Goal: Check status

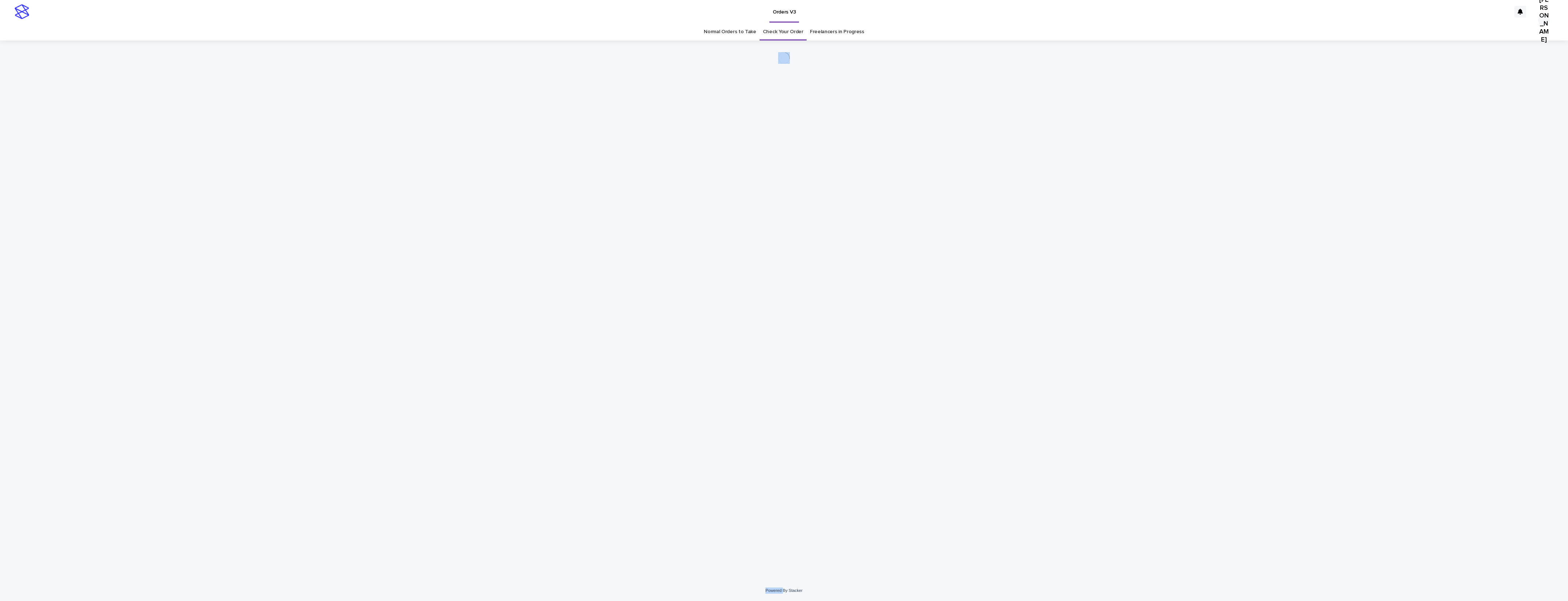
click at [622, 173] on div "Loading... Saving… Loading... Saving…" at bounding box center [784, 301] width 365 height 522
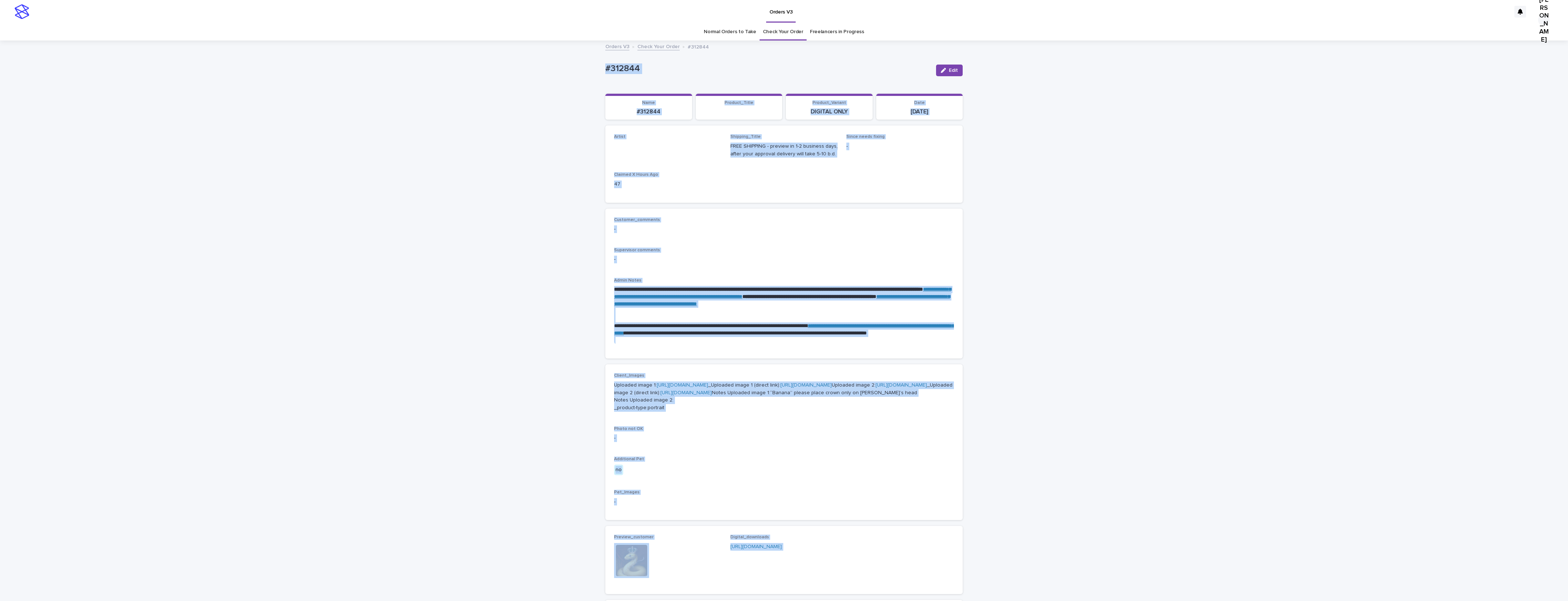
click at [1032, 56] on div "**********" at bounding box center [784, 416] width 1568 height 749
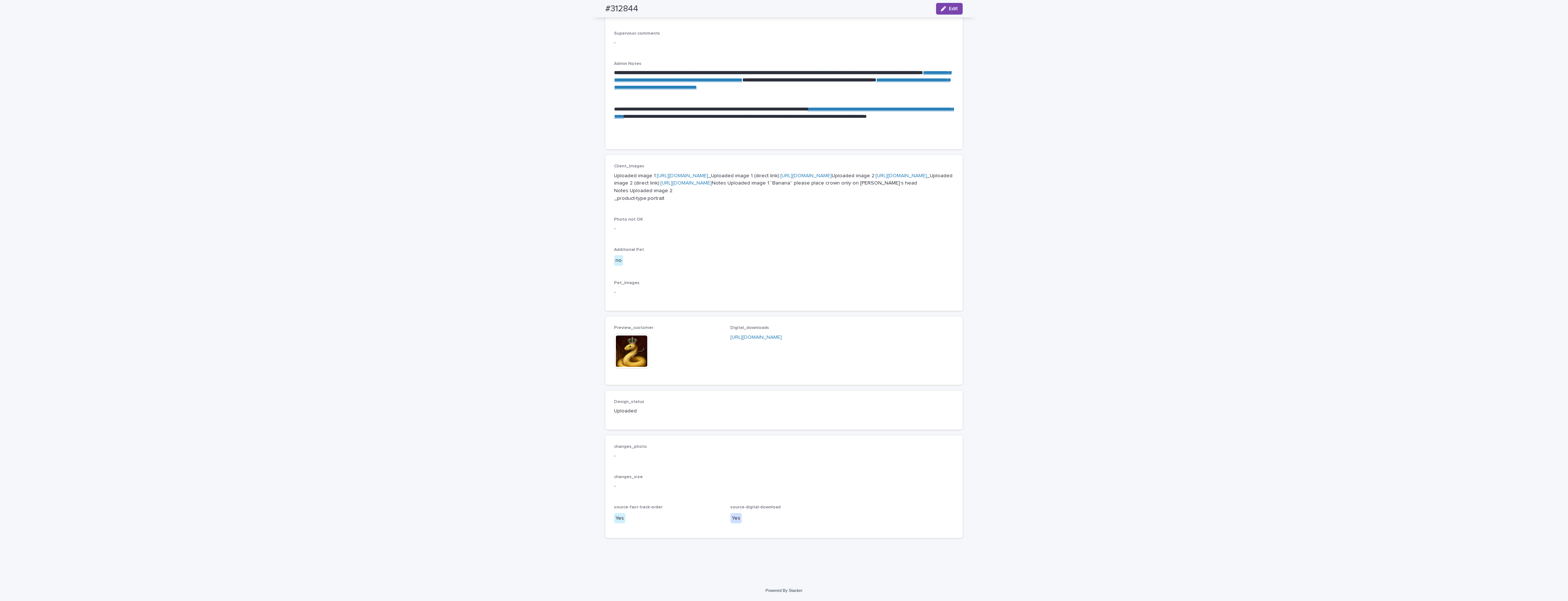
scroll to position [284, 0]
click at [630, 347] on img at bounding box center [631, 351] width 35 height 35
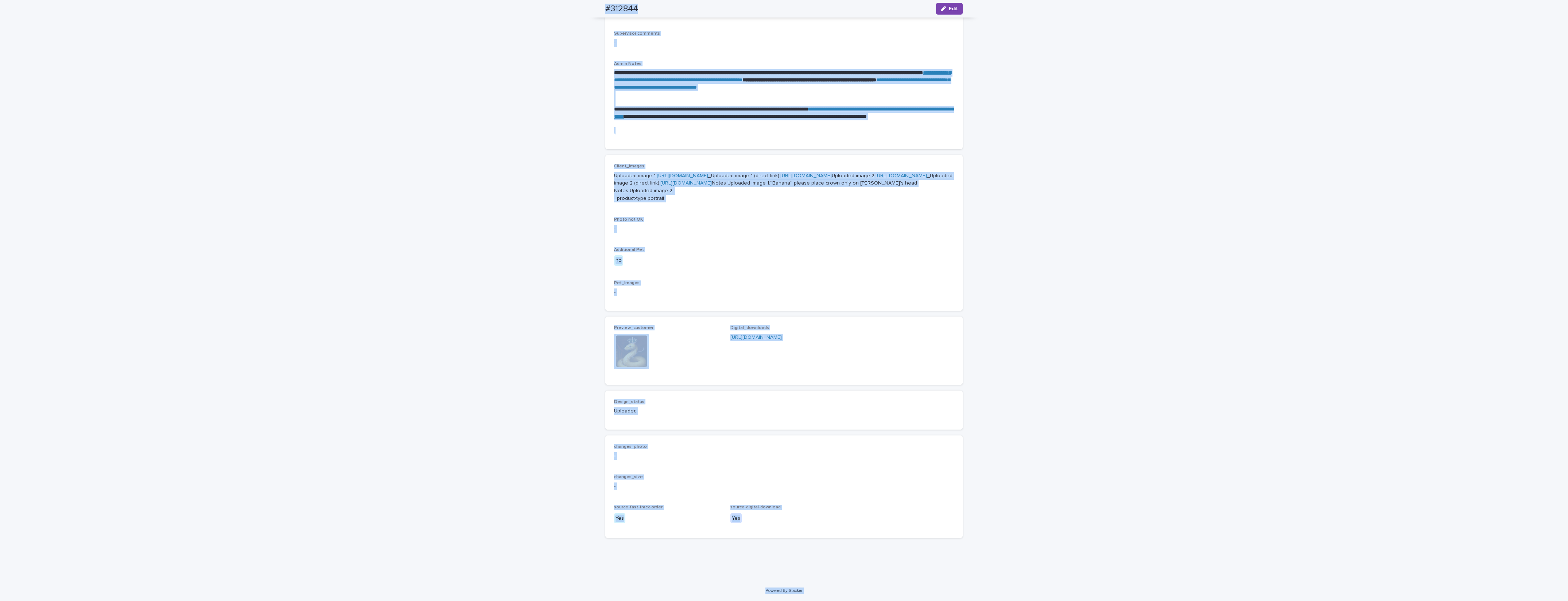
click at [619, 365] on img at bounding box center [631, 351] width 35 height 35
click at [624, 358] on img at bounding box center [631, 351] width 35 height 35
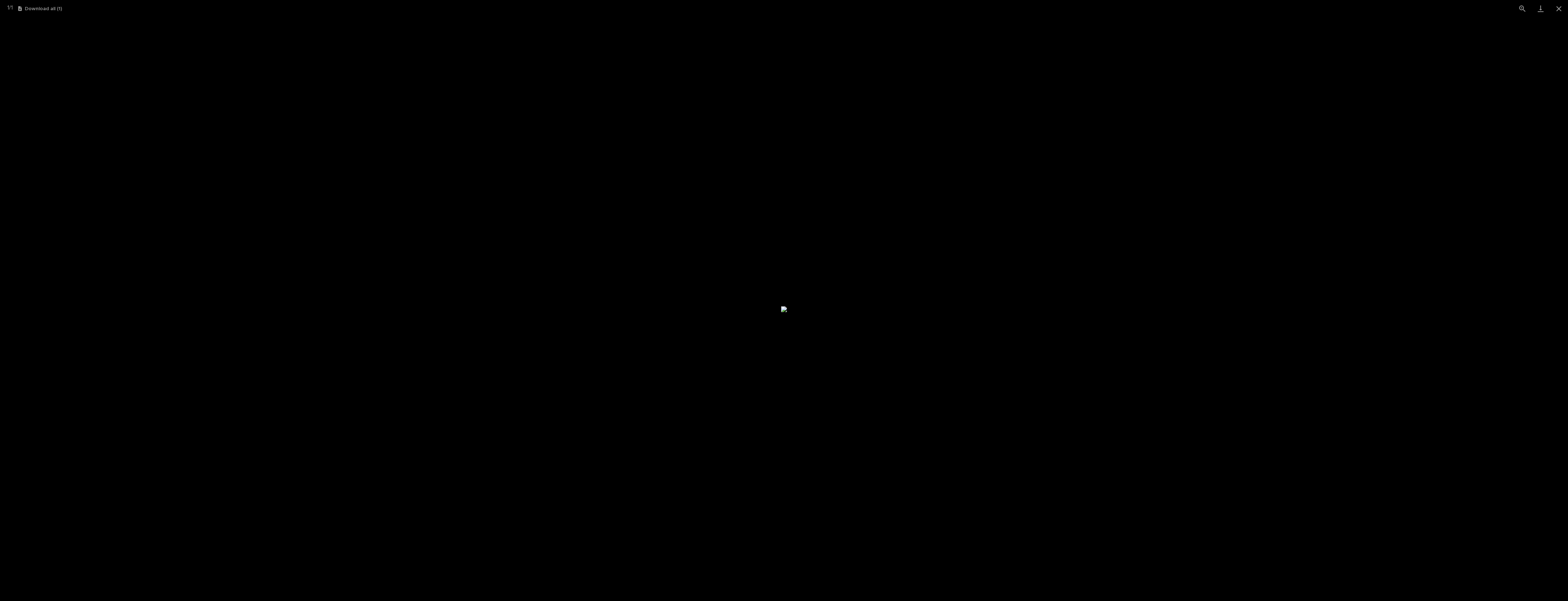
click at [787, 307] on img at bounding box center [784, 309] width 6 height 6
click at [1561, 9] on button "Close gallery" at bounding box center [1558, 8] width 18 height 17
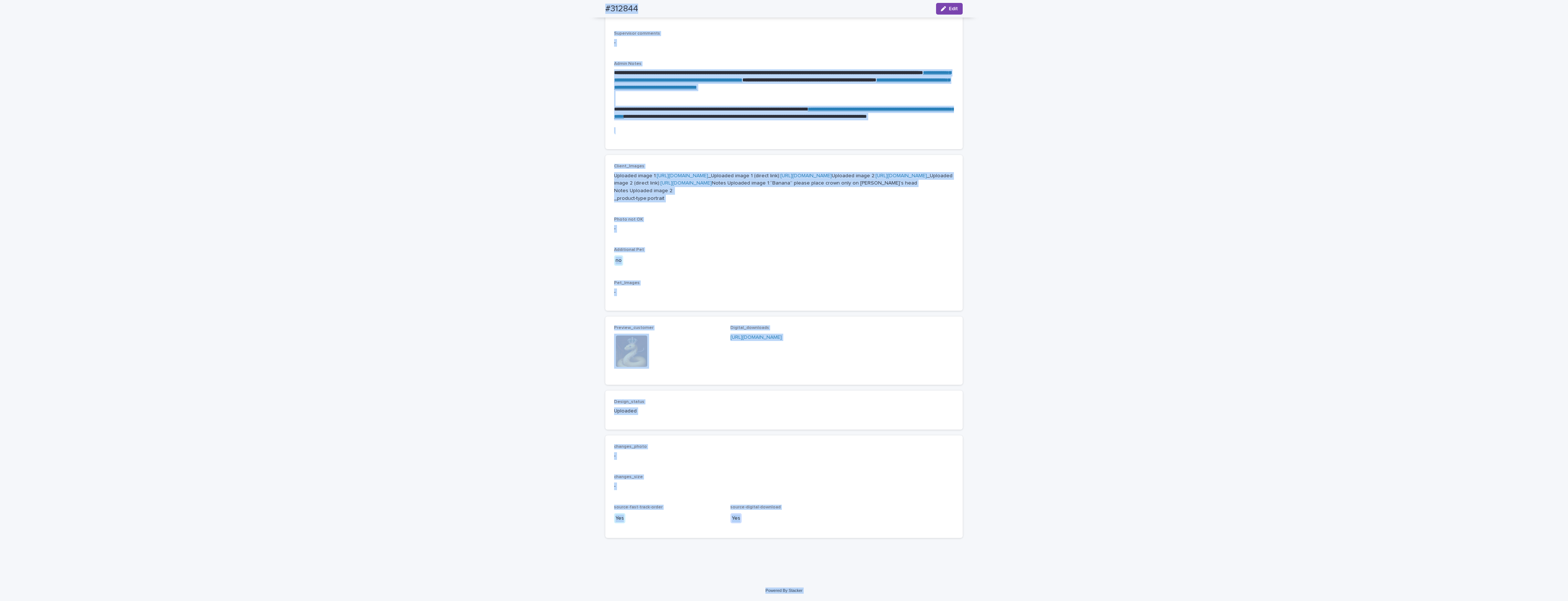
scroll to position [147, 0]
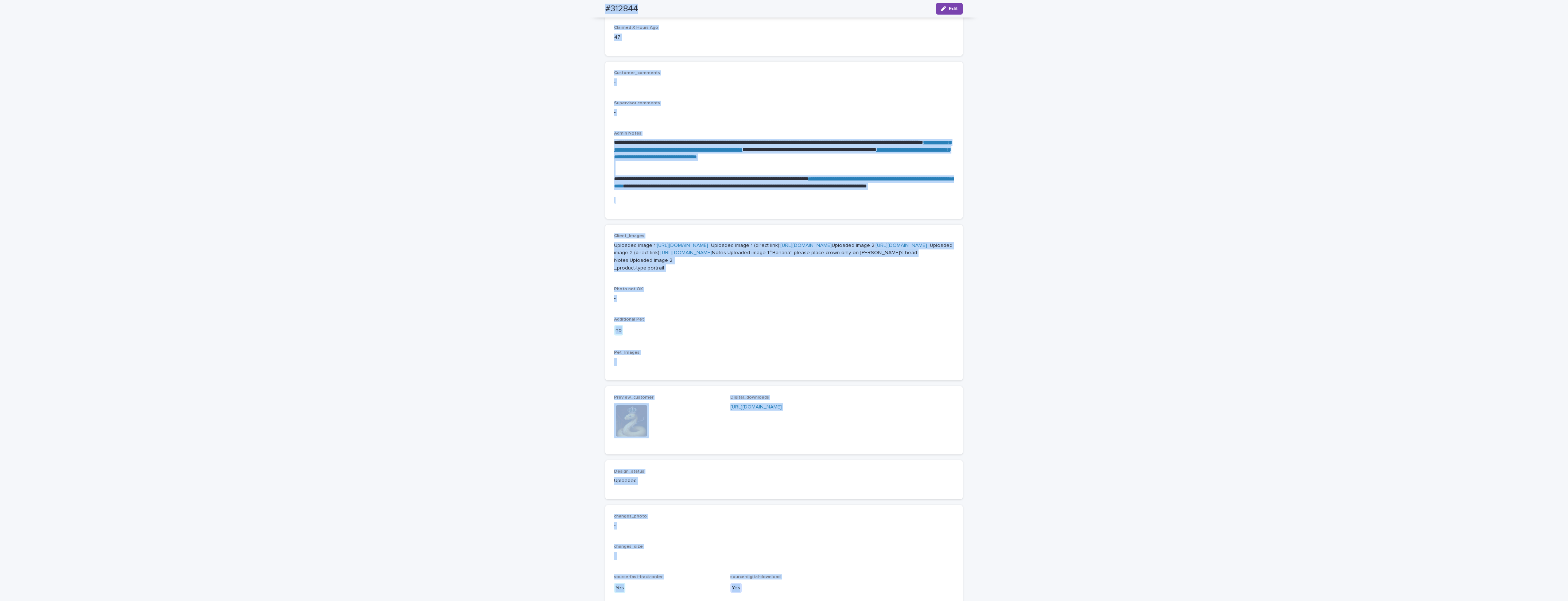
click at [703, 245] on link "[URL][DOMAIN_NAME]" at bounding box center [682, 246] width 51 height 5
click at [781, 248] on link "[URL][DOMAIN_NAME]" at bounding box center [806, 246] width 51 height 5
click at [876, 248] on link "[URL][DOMAIN_NAME]" at bounding box center [901, 246] width 51 height 5
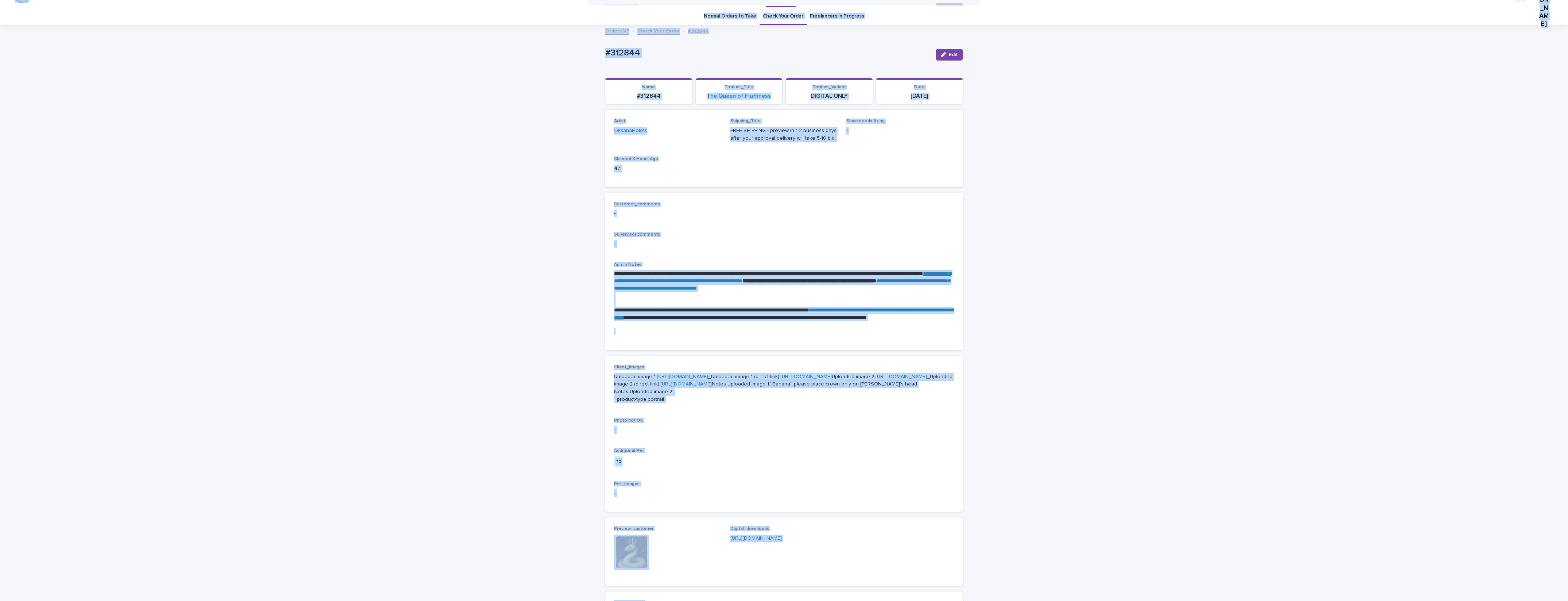
scroll to position [0, 0]
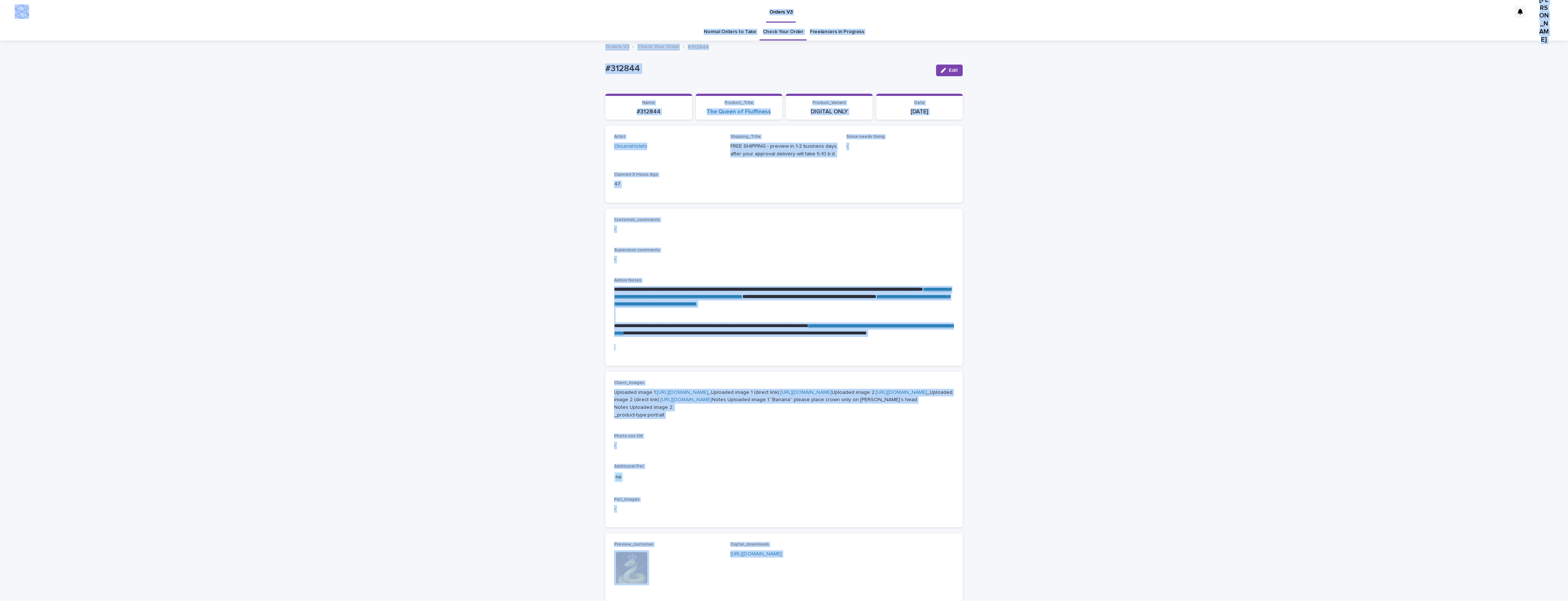
click at [775, 301] on link "**********" at bounding box center [782, 300] width 336 height 13
click at [831, 294] on link "**********" at bounding box center [782, 293] width 337 height 13
click at [854, 327] on link "**********" at bounding box center [784, 329] width 340 height 13
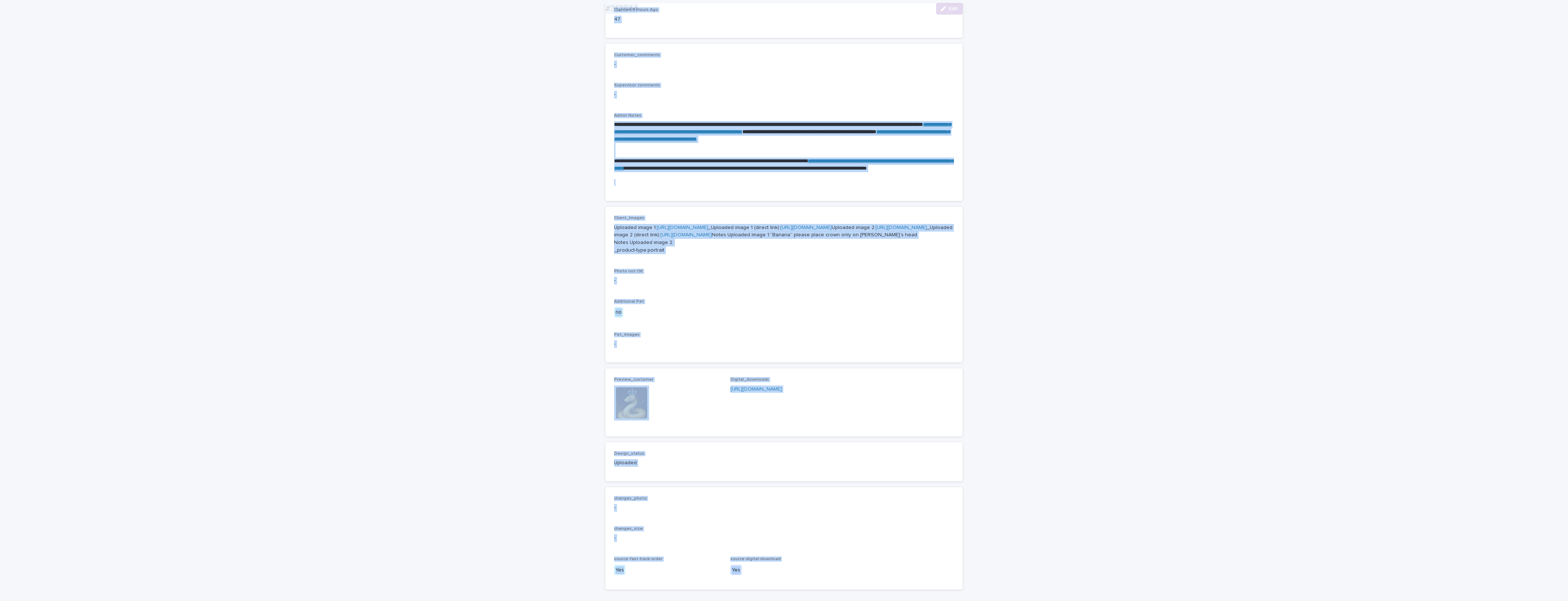
scroll to position [182, 0]
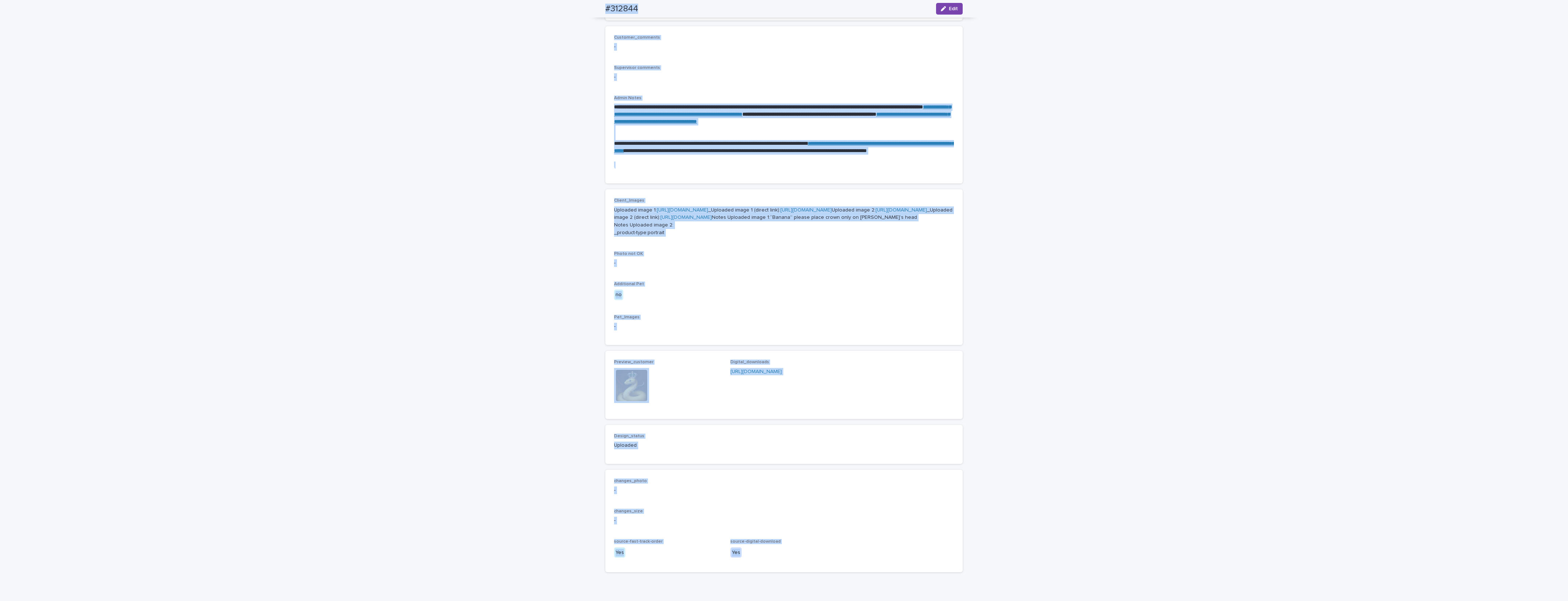
click at [624, 403] on img at bounding box center [631, 385] width 35 height 35
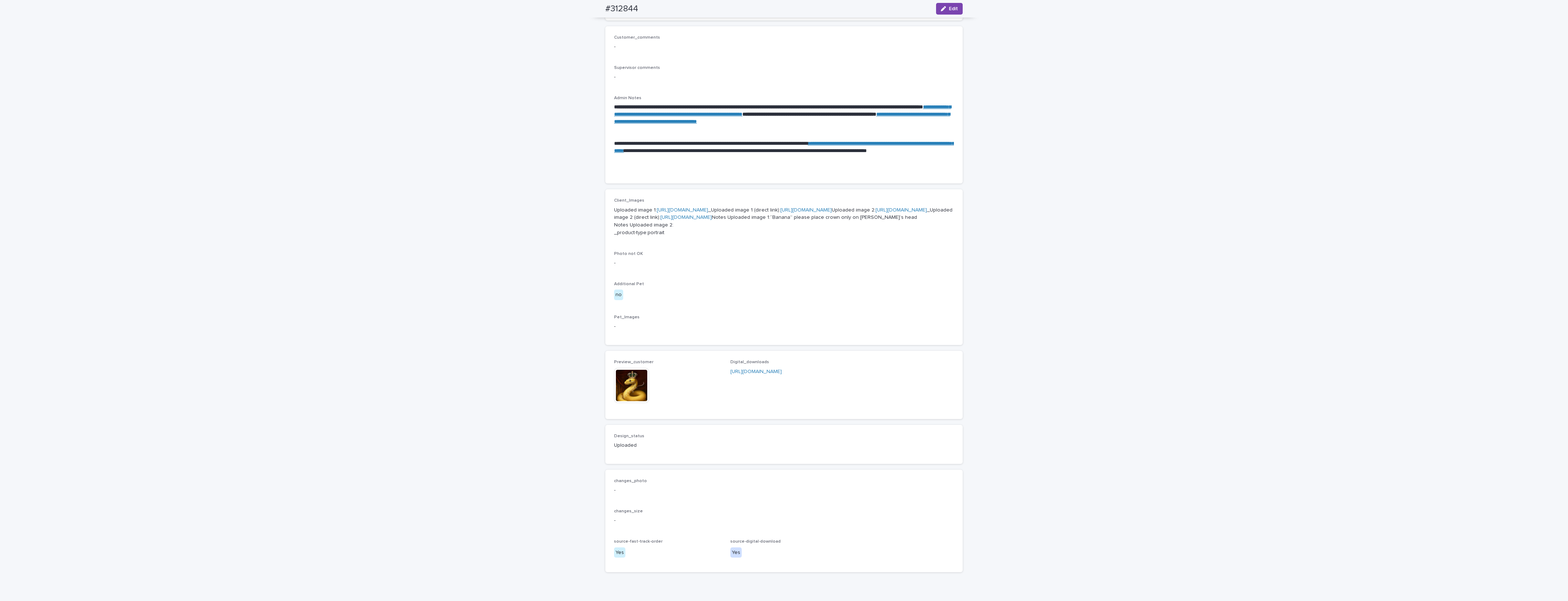
click at [672, 425] on div "Loading... Saving… Preview_customer This file cannot be opened Download File Di…" at bounding box center [784, 388] width 357 height 74
click at [629, 403] on img at bounding box center [631, 385] width 35 height 35
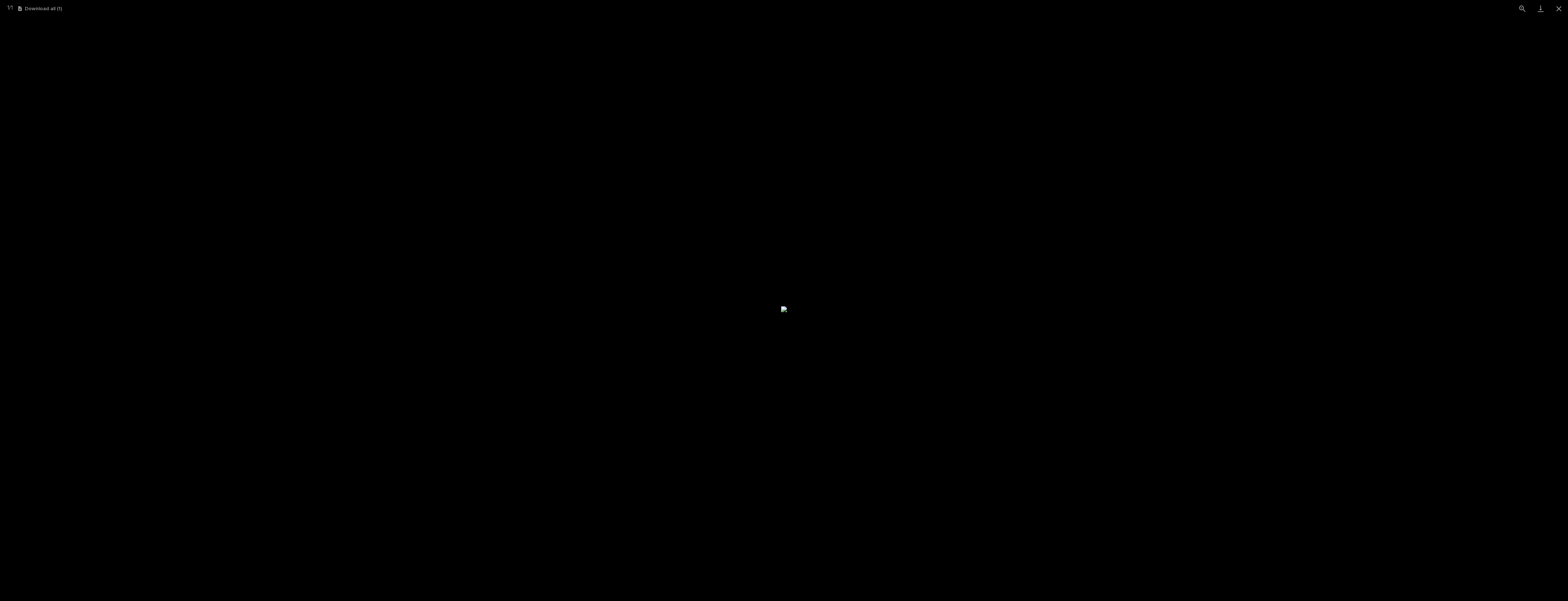
click at [544, 213] on picture at bounding box center [784, 309] width 1568 height 584
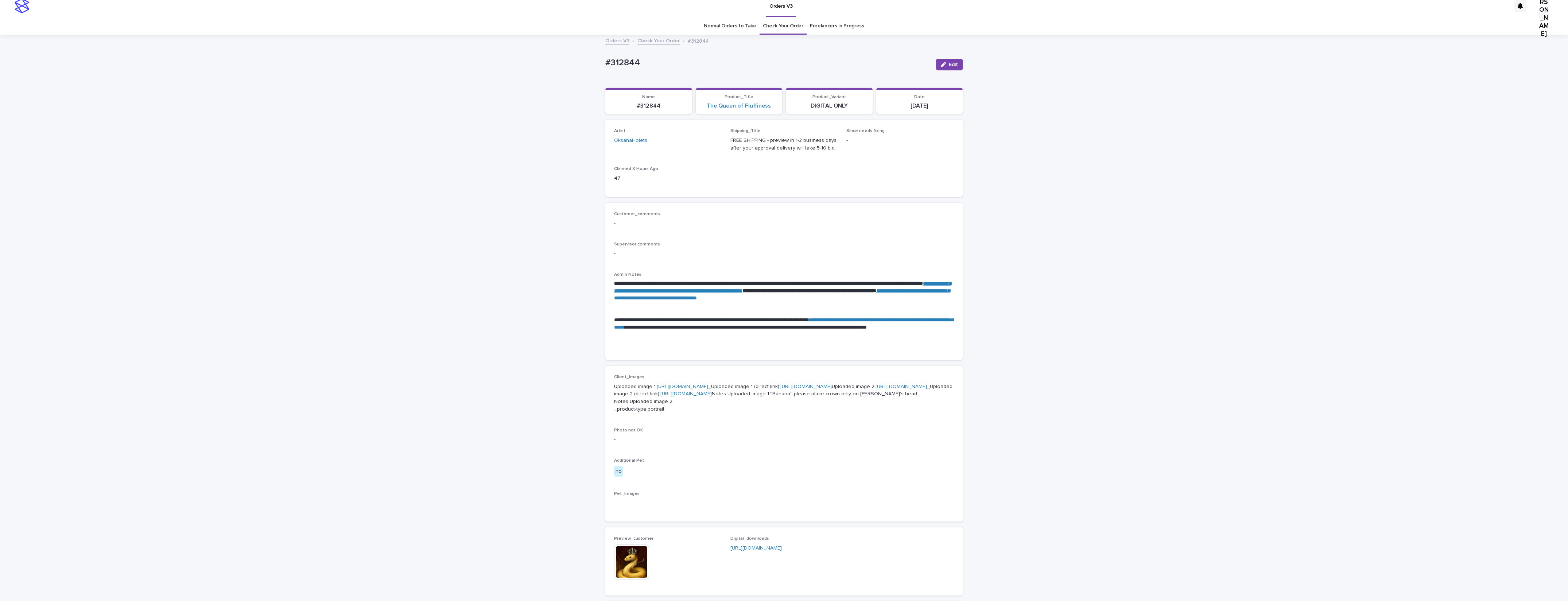
scroll to position [0, 0]
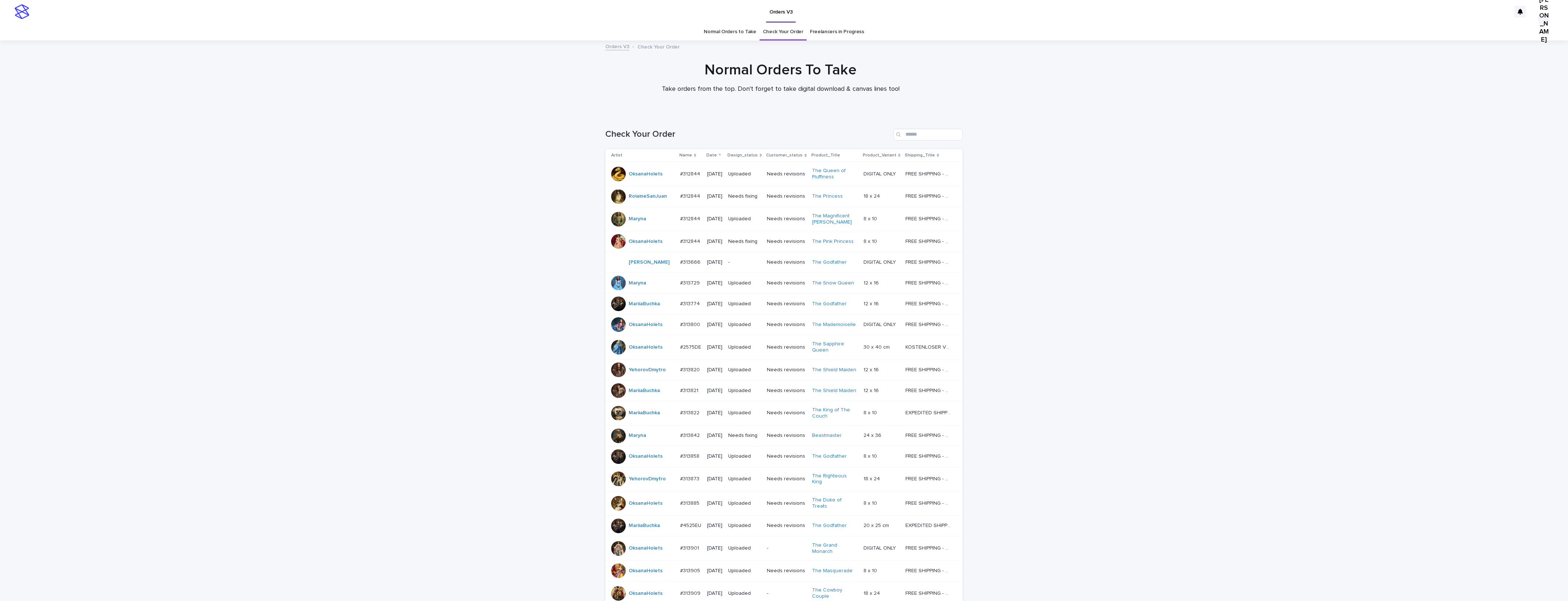
scroll to position [23, 0]
